Goal: Task Accomplishment & Management: Complete application form

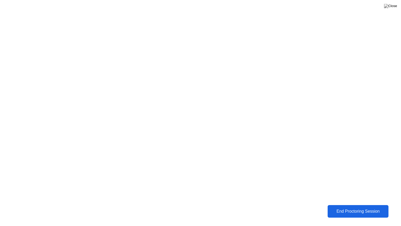
click at [352, 211] on div "End Proctoring Session" at bounding box center [358, 211] width 58 height 5
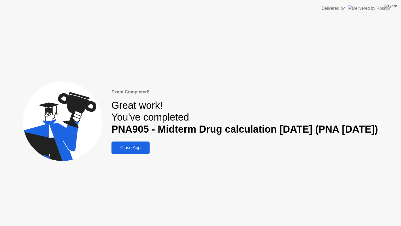
click at [126, 147] on div "Close App" at bounding box center [130, 147] width 35 height 5
